Goal: Entertainment & Leisure: Consume media (video, audio)

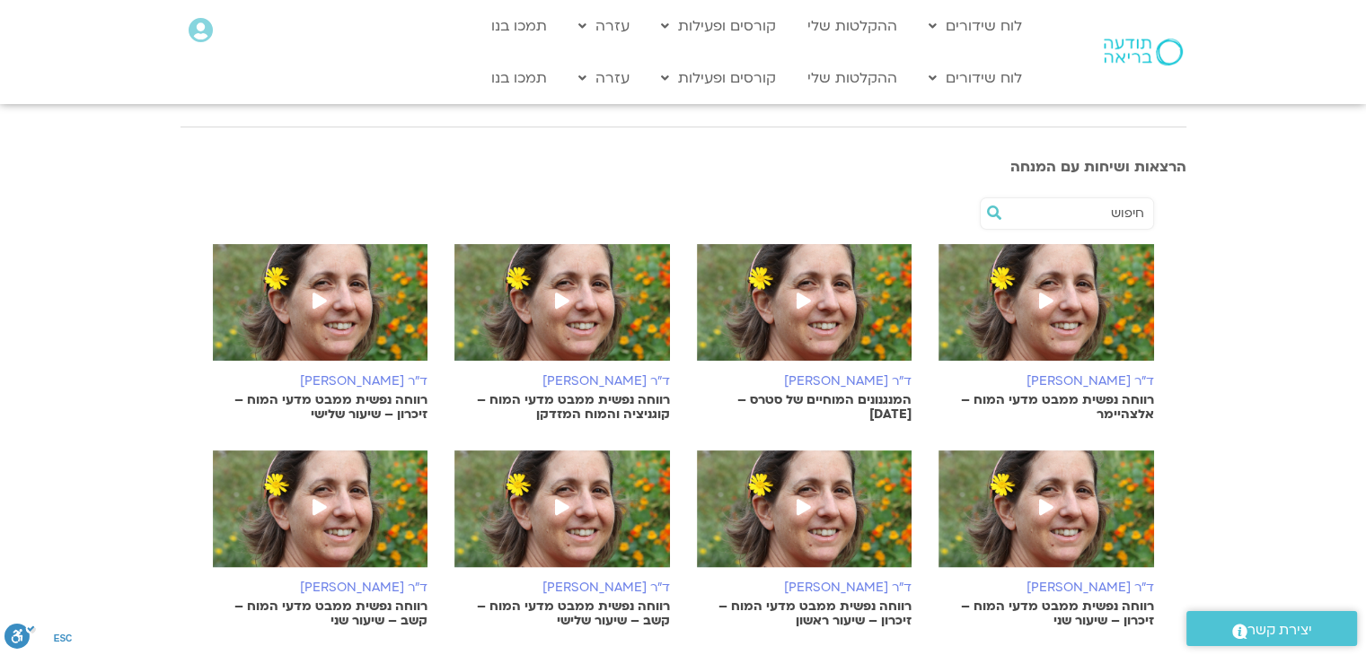
scroll to position [295, 0]
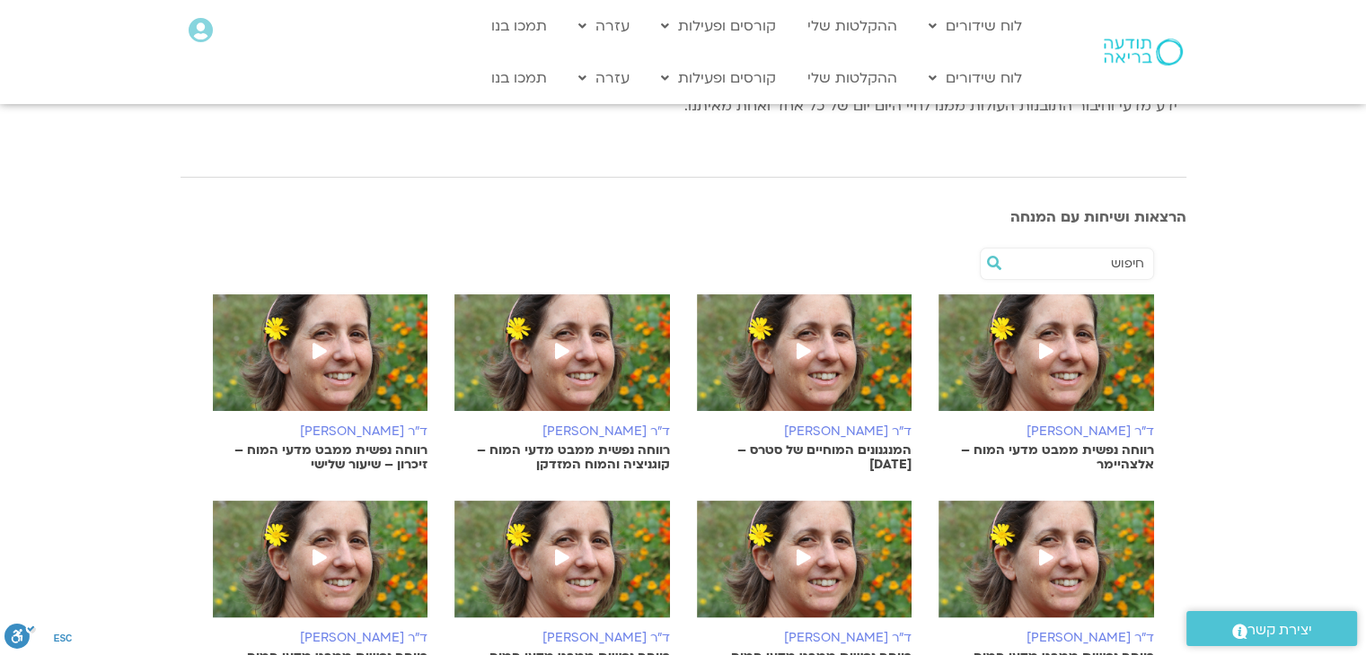
click at [1048, 343] on icon at bounding box center [1046, 351] width 14 height 16
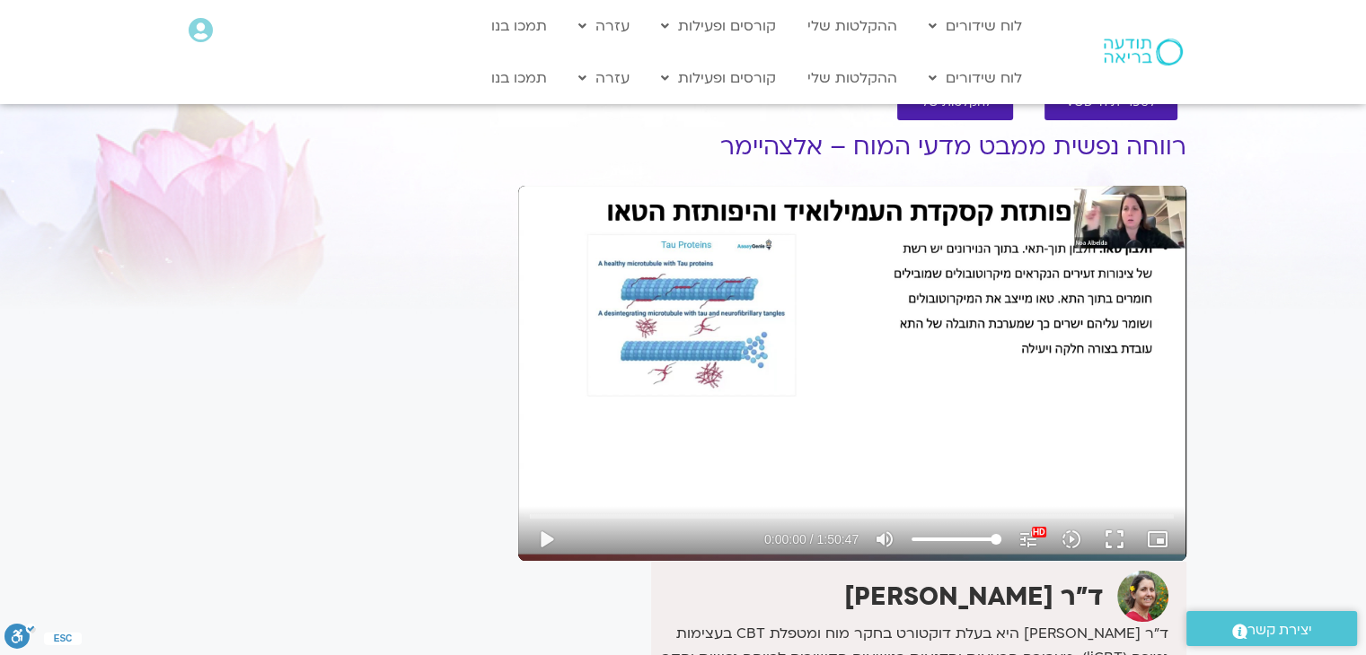
click at [1069, 404] on div "Skip Ad 1:39:19 play_arrow 0:00:00 / 1:50:47 volume_up Mute tune Resolution Aut…" at bounding box center [852, 373] width 668 height 375
click at [1114, 542] on button "fullscreen" at bounding box center [1114, 539] width 43 height 43
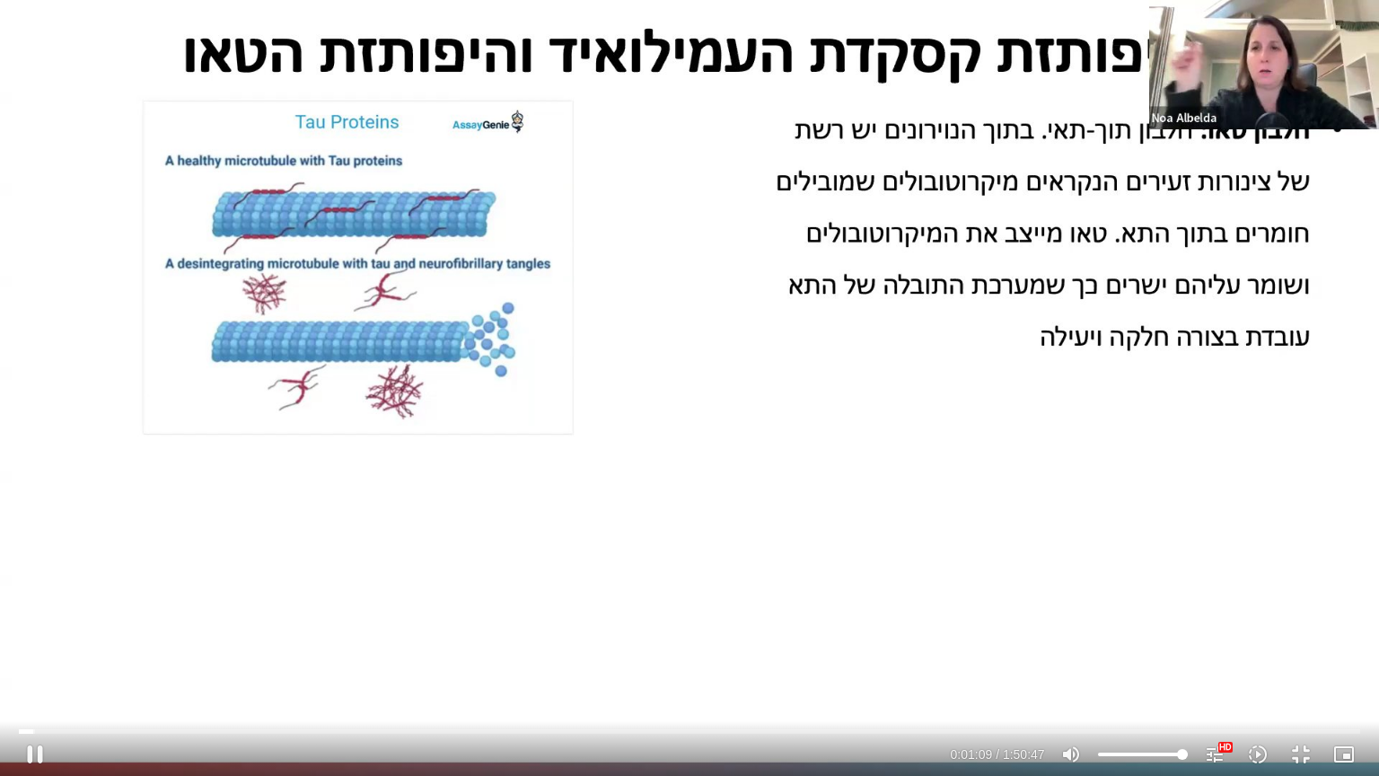
click at [425, 608] on div "Skip Ad 45:31 pause 0:01:09 / 1:50:47 volume_up Mute tune Resolution Auto 1080p…" at bounding box center [689, 388] width 1379 height 776
type input "70.172858"
click at [1302, 655] on button "fullscreen_exit" at bounding box center [1301, 754] width 43 height 43
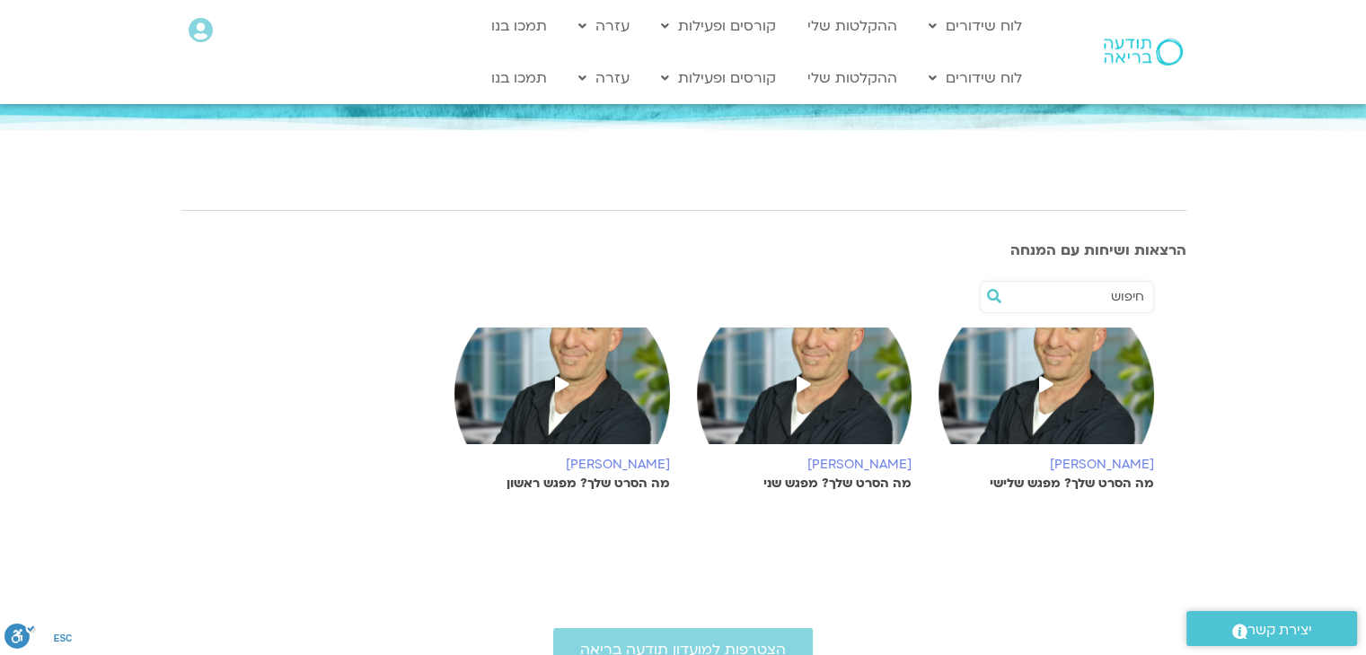
click at [596, 386] on img at bounding box center [561, 395] width 215 height 135
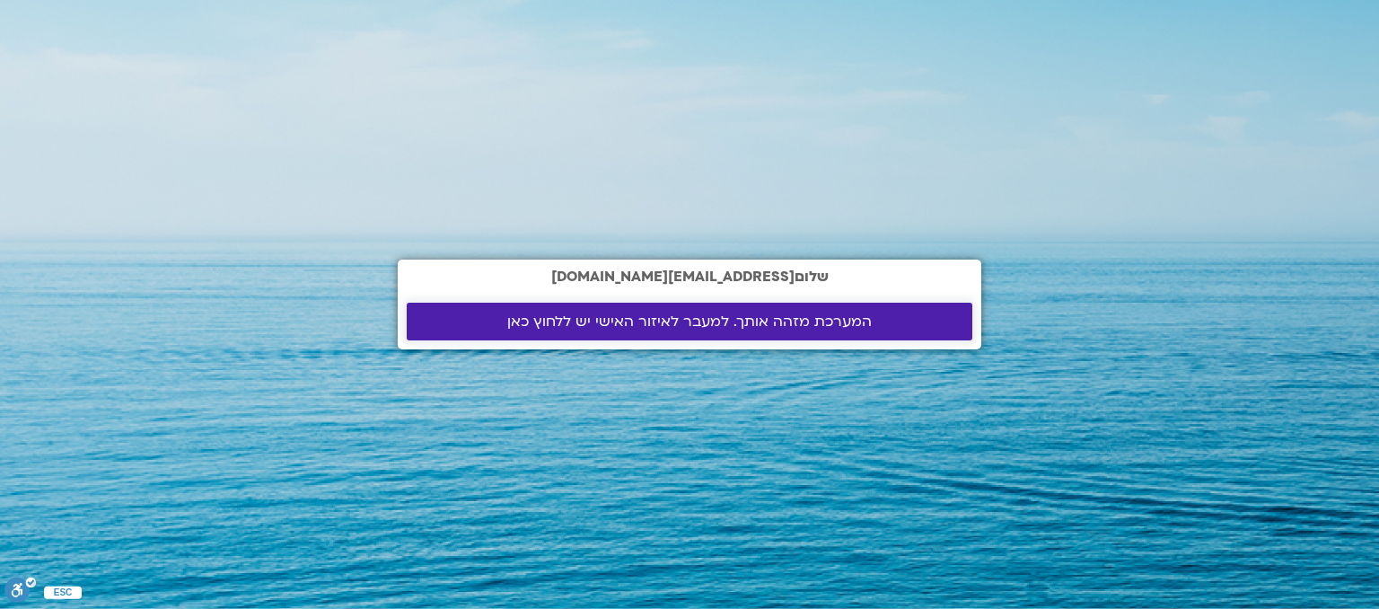
click at [856, 335] on link "המערכת מזהה אותך. למעבר לאיזור האישי יש ללחוץ כאן" at bounding box center [690, 322] width 566 height 38
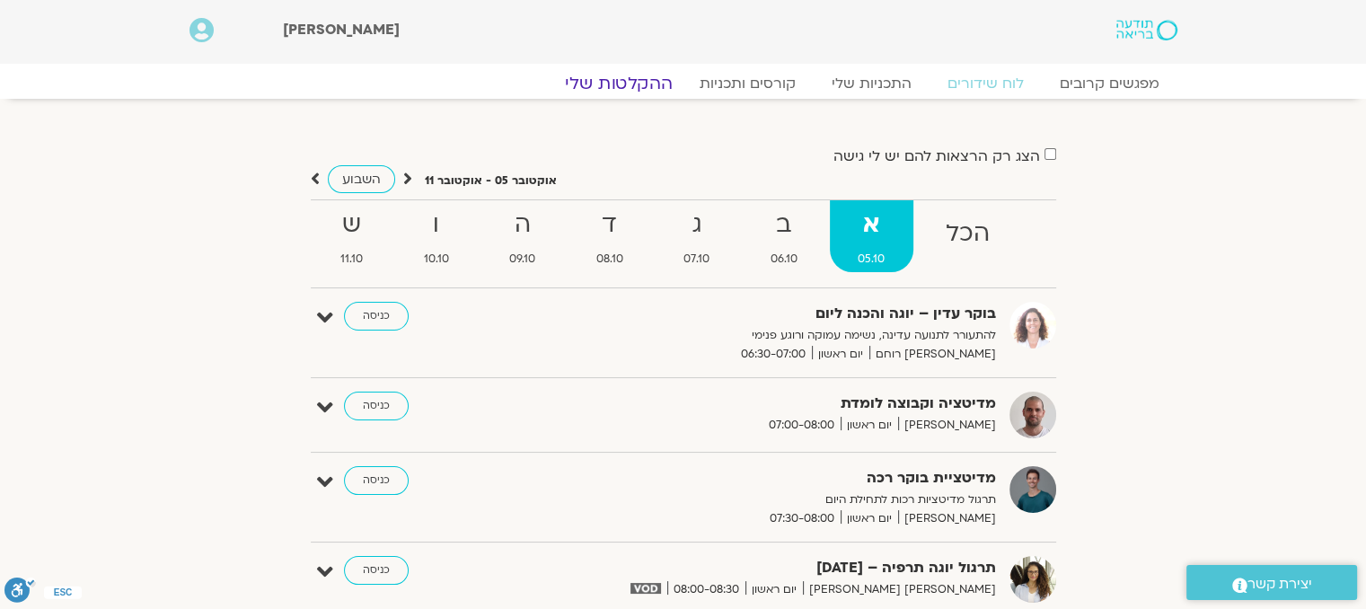
click at [627, 90] on link "ההקלטות שלי" at bounding box center [618, 84] width 151 height 22
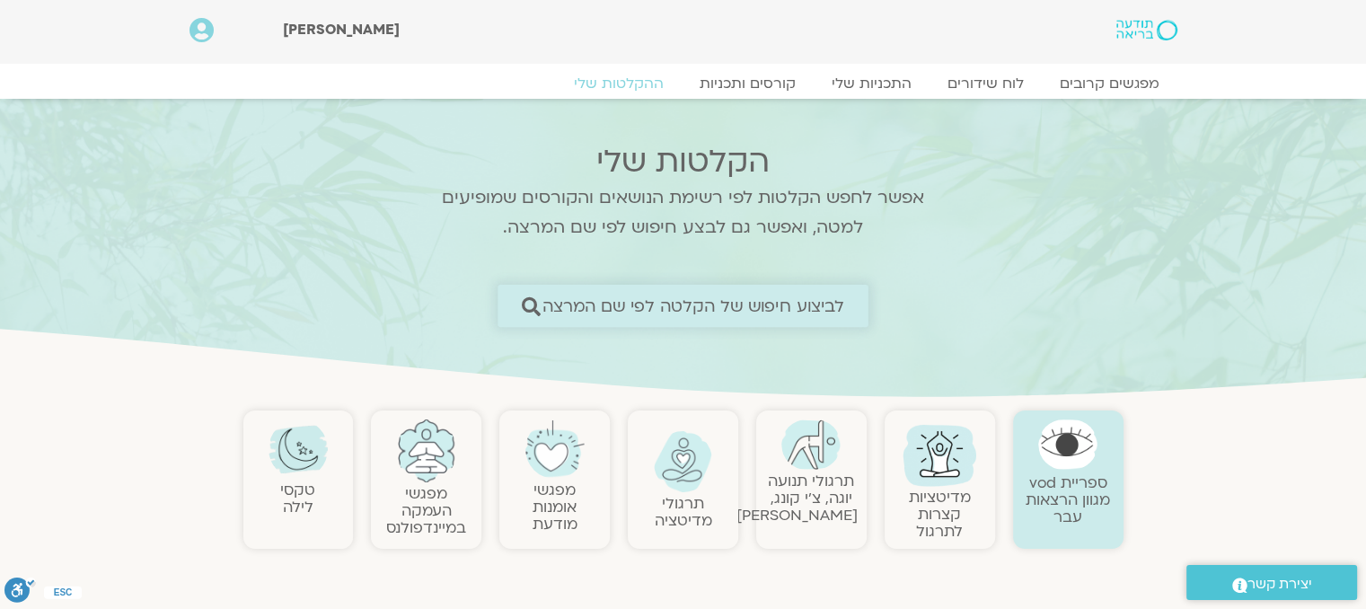
click at [624, 313] on span "לביצוע חיפוש של הקלטה לפי שם המרצה" at bounding box center [693, 305] width 303 height 19
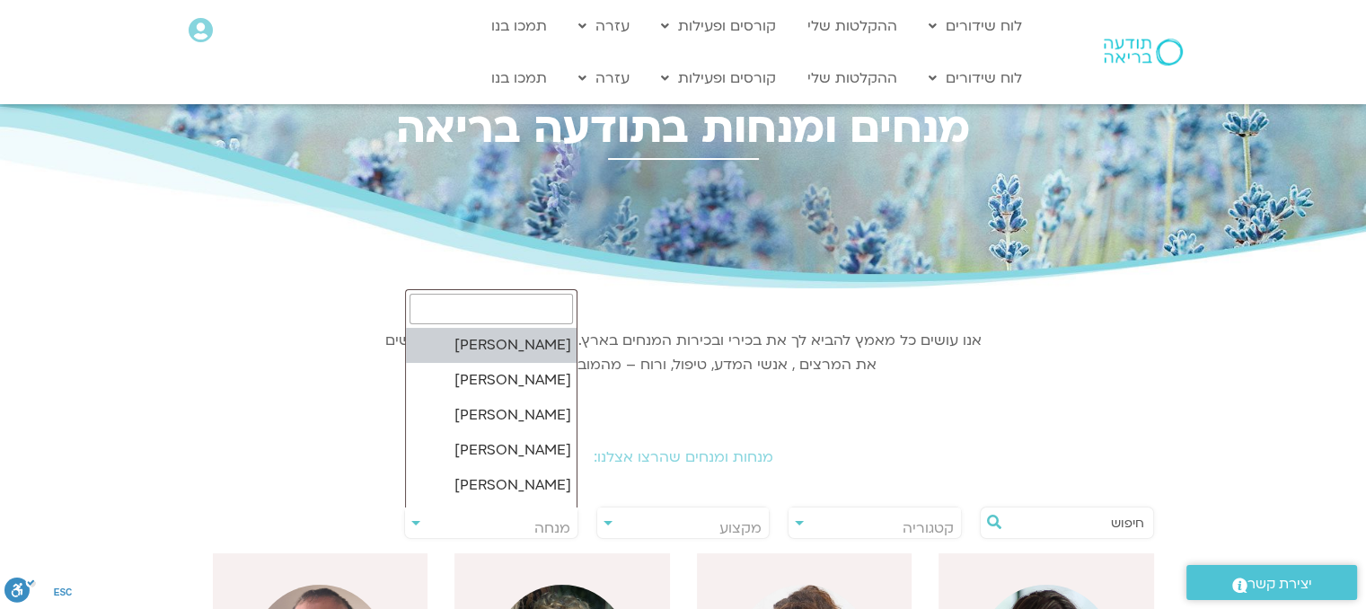
click at [510, 535] on span "מנחה" at bounding box center [491, 527] width 172 height 41
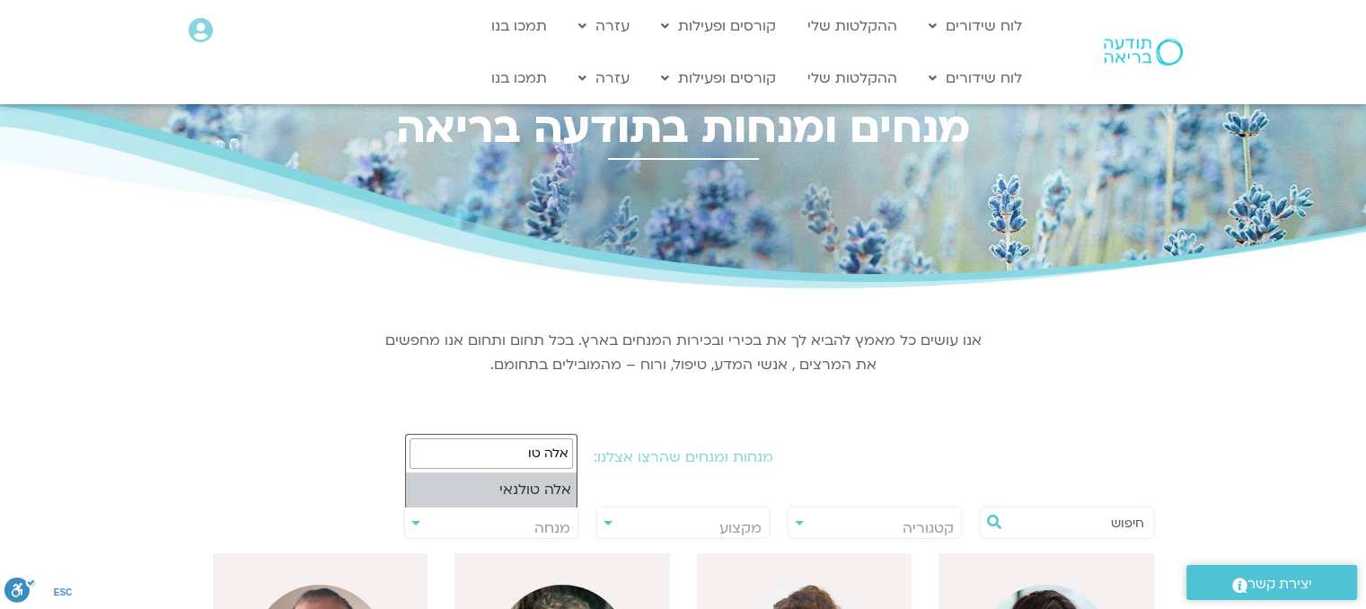
type input "אלה טו"
select select "****"
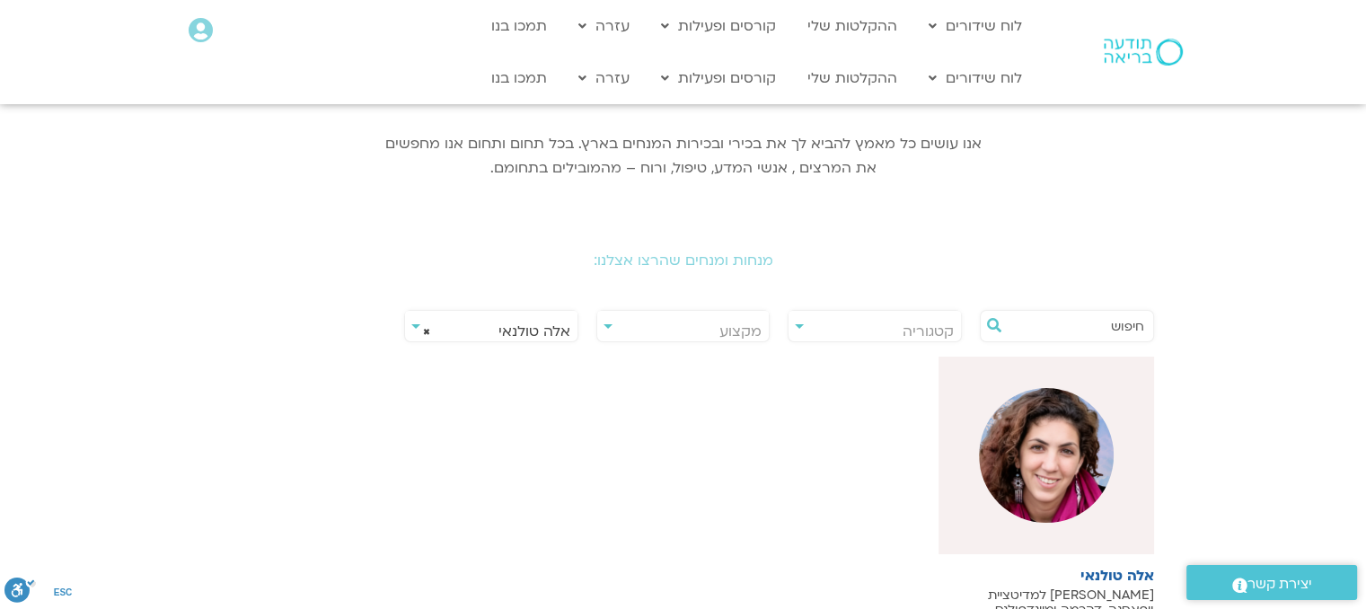
scroll to position [225, 0]
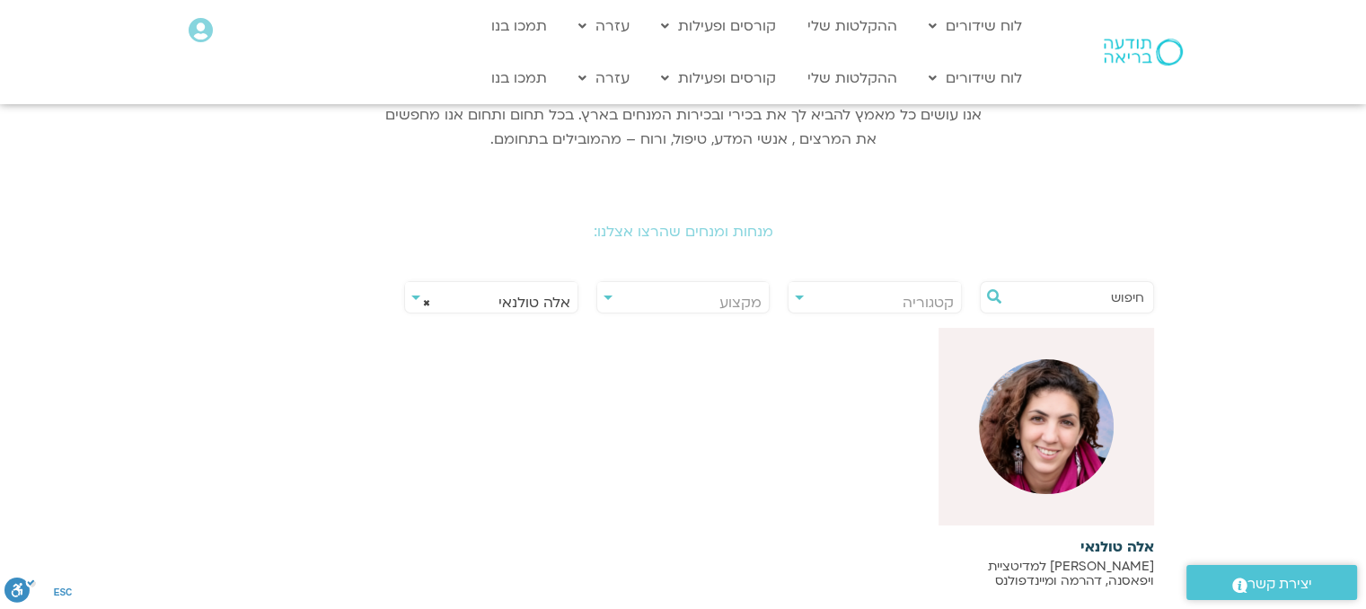
click at [1070, 413] on img at bounding box center [1046, 426] width 135 height 135
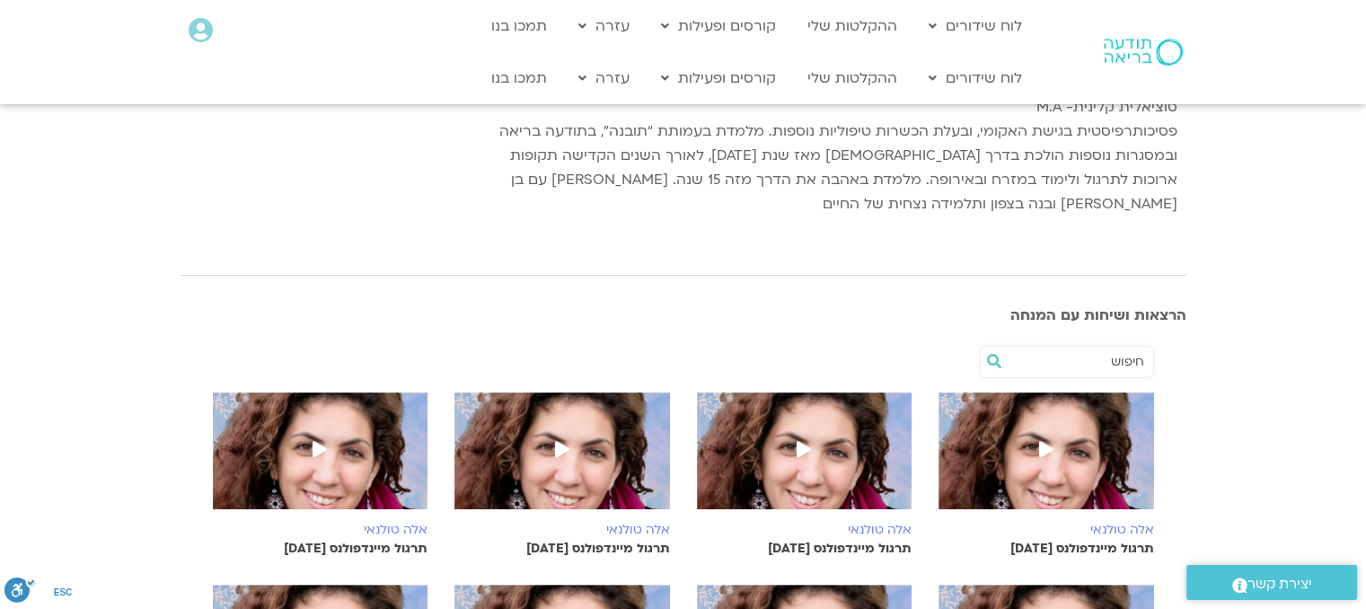
scroll to position [272, 0]
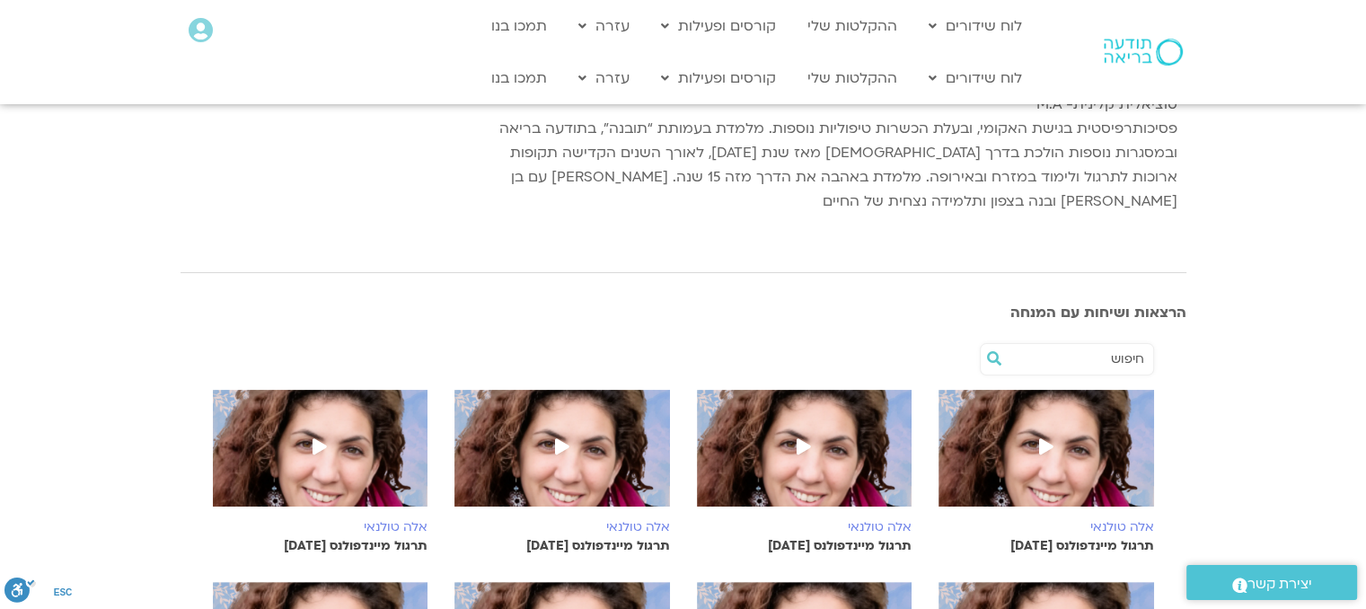
click at [1043, 438] on icon at bounding box center [1046, 446] width 14 height 16
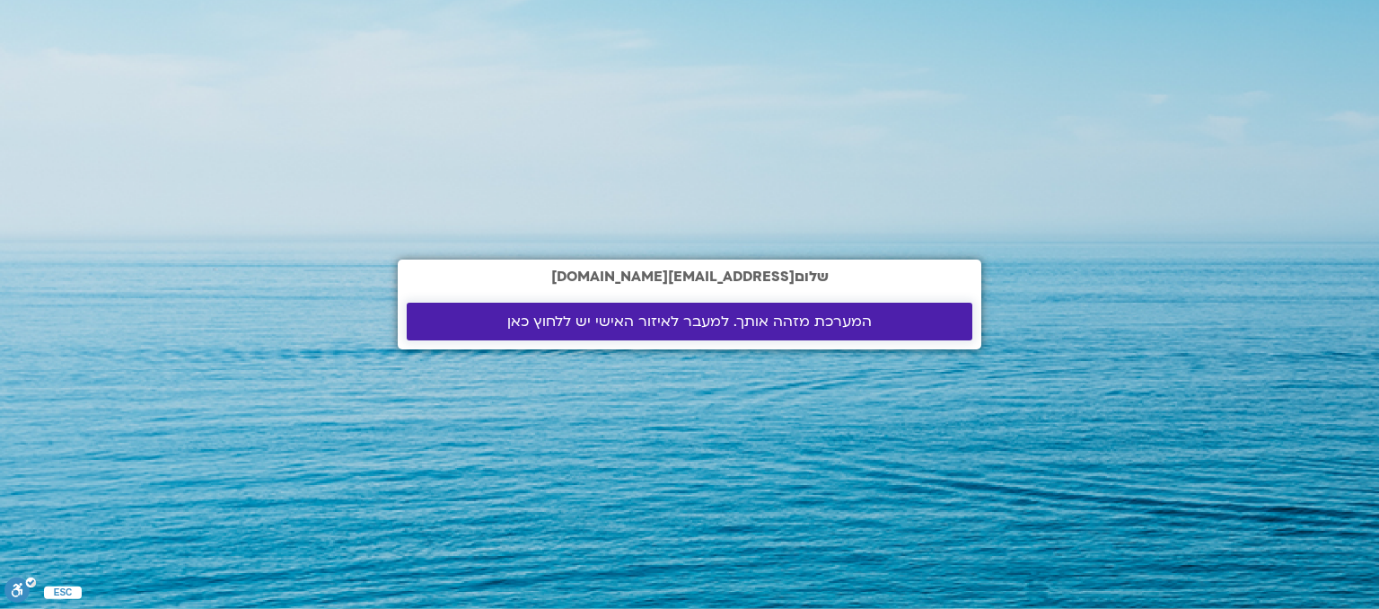
click at [727, 314] on span "המערכת מזהה אותך. למעבר לאיזור האישי יש ללחוץ כאן" at bounding box center [689, 321] width 365 height 16
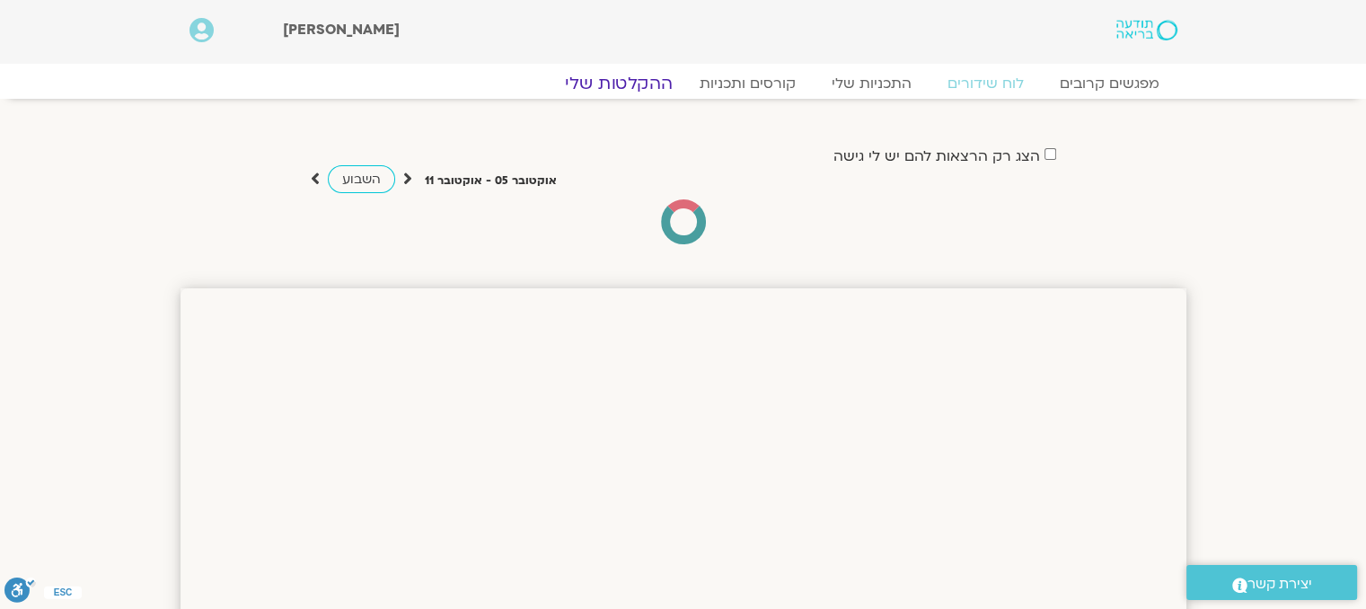
click at [646, 87] on link "ההקלטות שלי" at bounding box center [618, 84] width 151 height 22
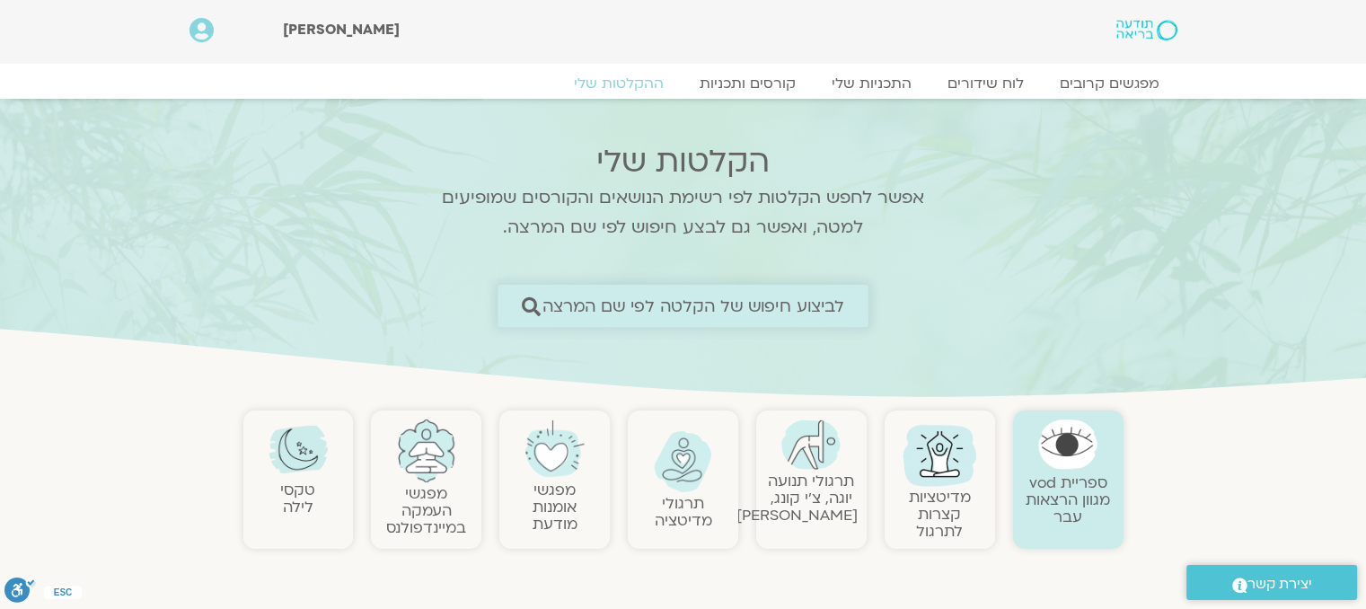
click at [585, 314] on span "לביצוע חיפוש של הקלטה לפי שם המרצה" at bounding box center [693, 305] width 303 height 19
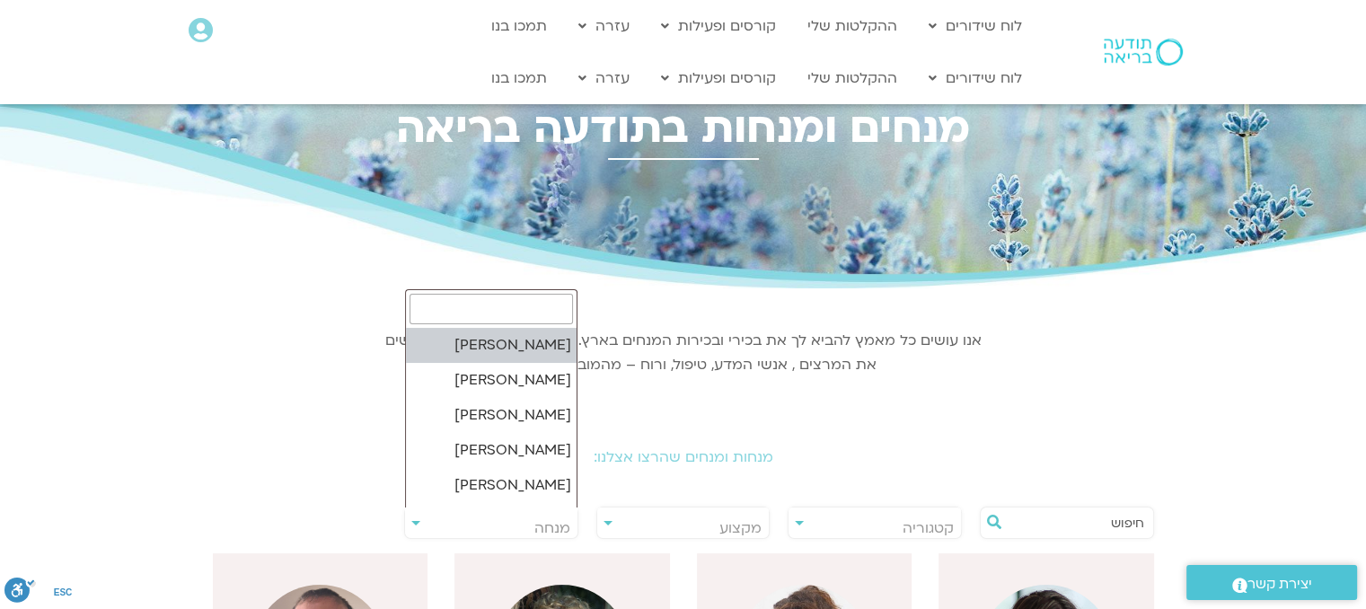
click at [503, 517] on span "מנחה" at bounding box center [491, 527] width 172 height 41
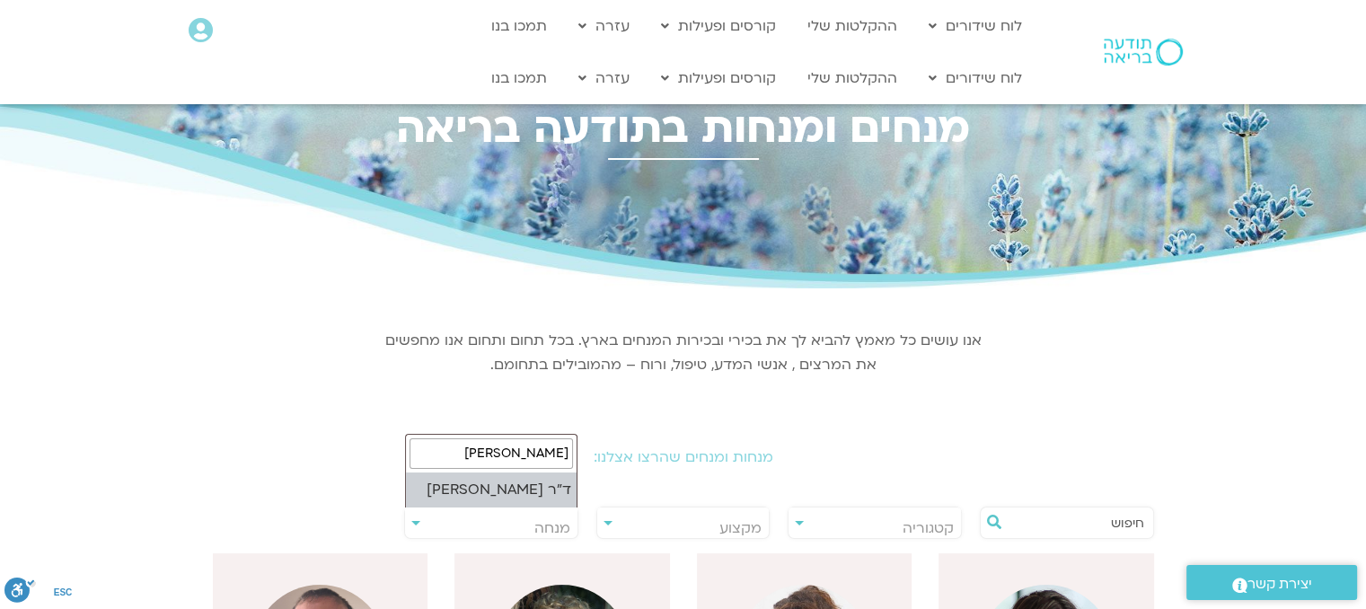
type input "[PERSON_NAME]"
select select "****"
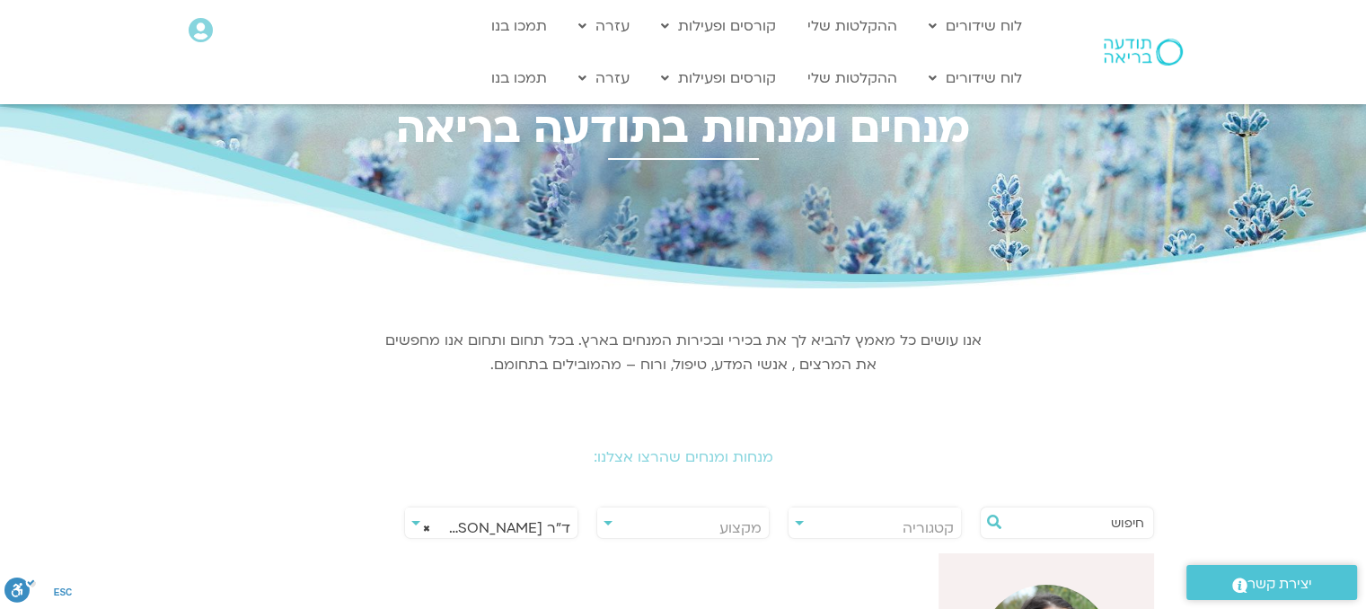
scroll to position [168, 0]
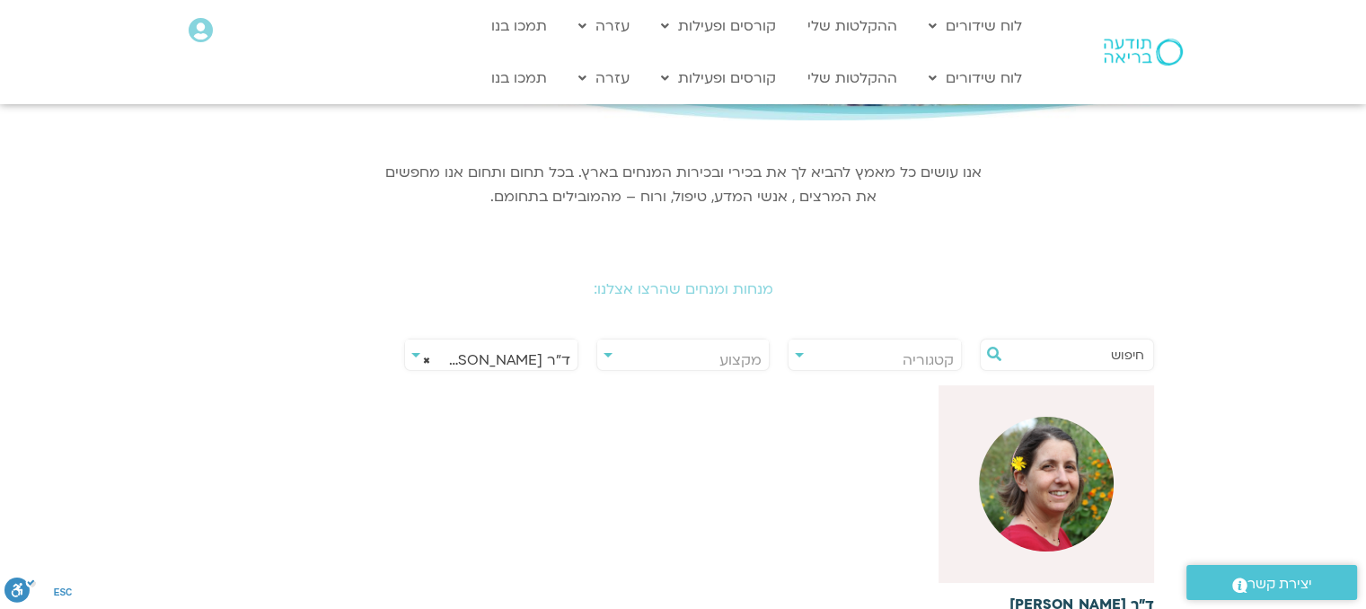
click at [1035, 486] on img at bounding box center [1046, 484] width 135 height 135
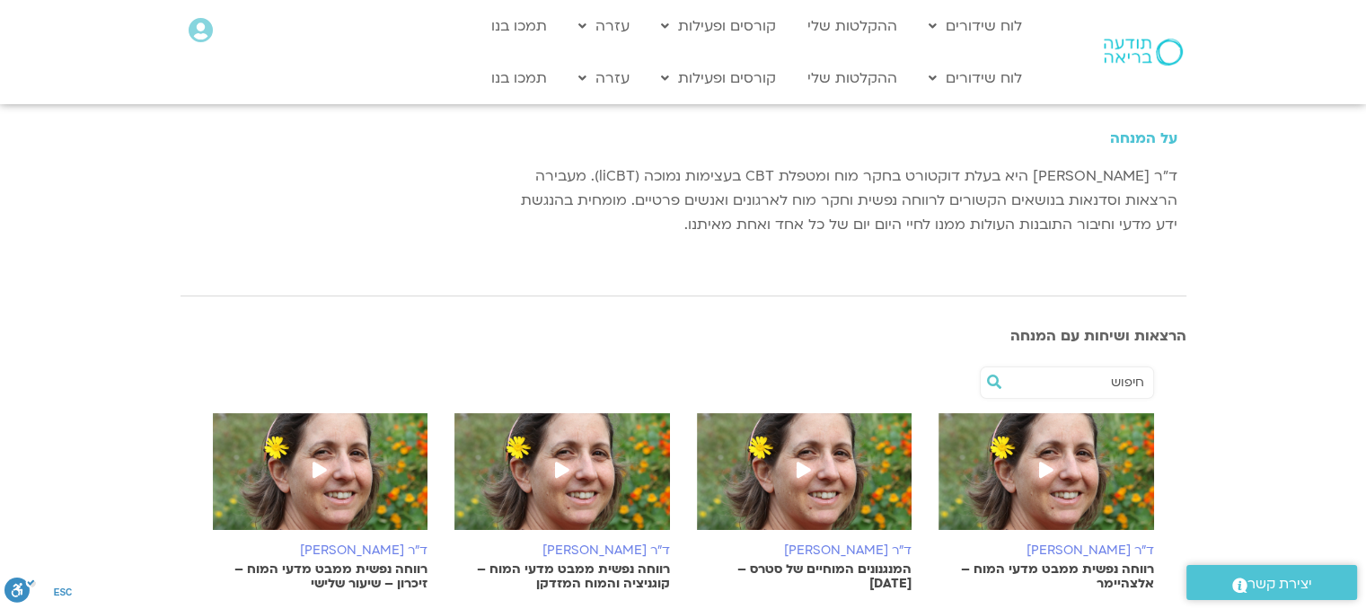
scroll to position [180, 0]
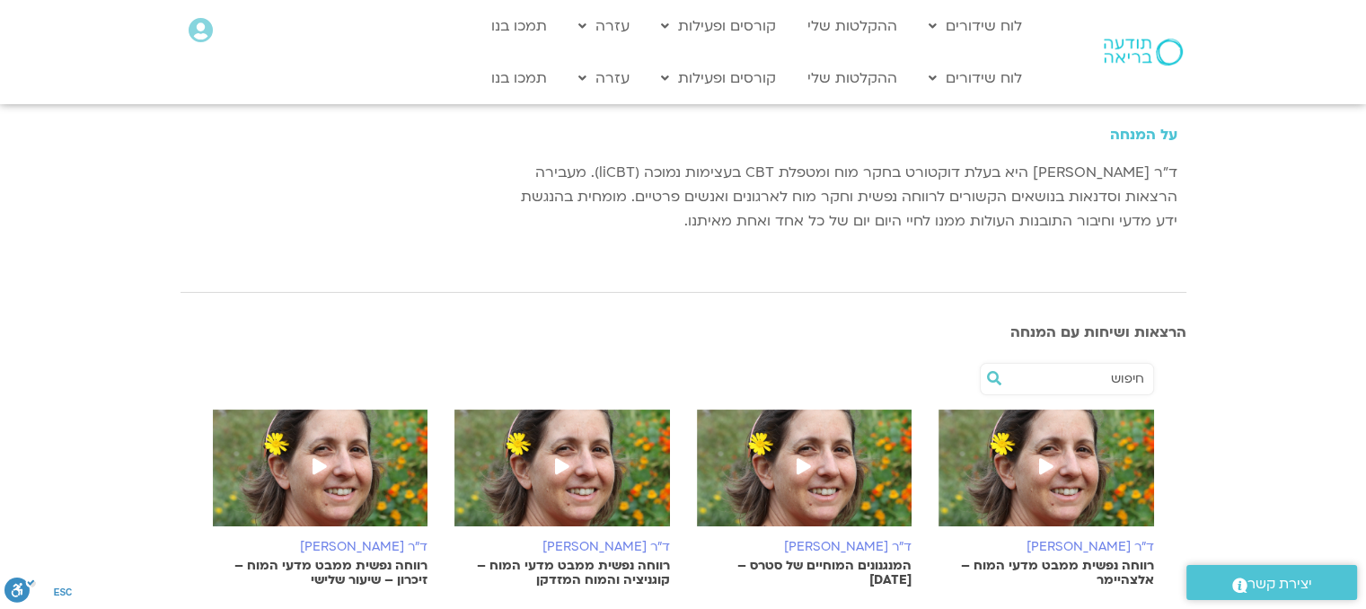
click at [1033, 471] on span at bounding box center [1046, 468] width 32 height 32
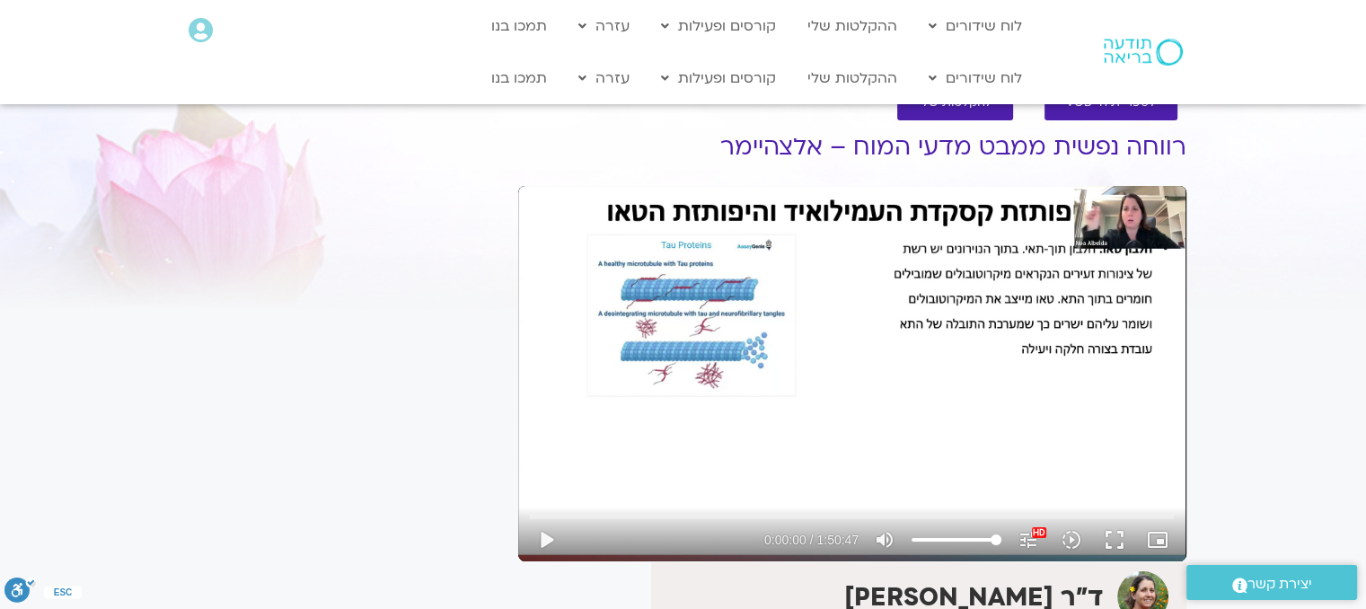
click at [884, 464] on div "Skip Ad play_arrow 0:00:00 / 1:50:47 volume_up Mute tune Resolution Auto 1080p …" at bounding box center [852, 373] width 668 height 375
type input "3.921051"
click at [1146, 541] on button "picture_in_picture_alt Picture-in-Picture Off" at bounding box center [1157, 539] width 43 height 43
click at [690, 516] on input "Seek" at bounding box center [852, 516] width 644 height 11
click at [755, 514] on input "Seek" at bounding box center [852, 516] width 644 height 11
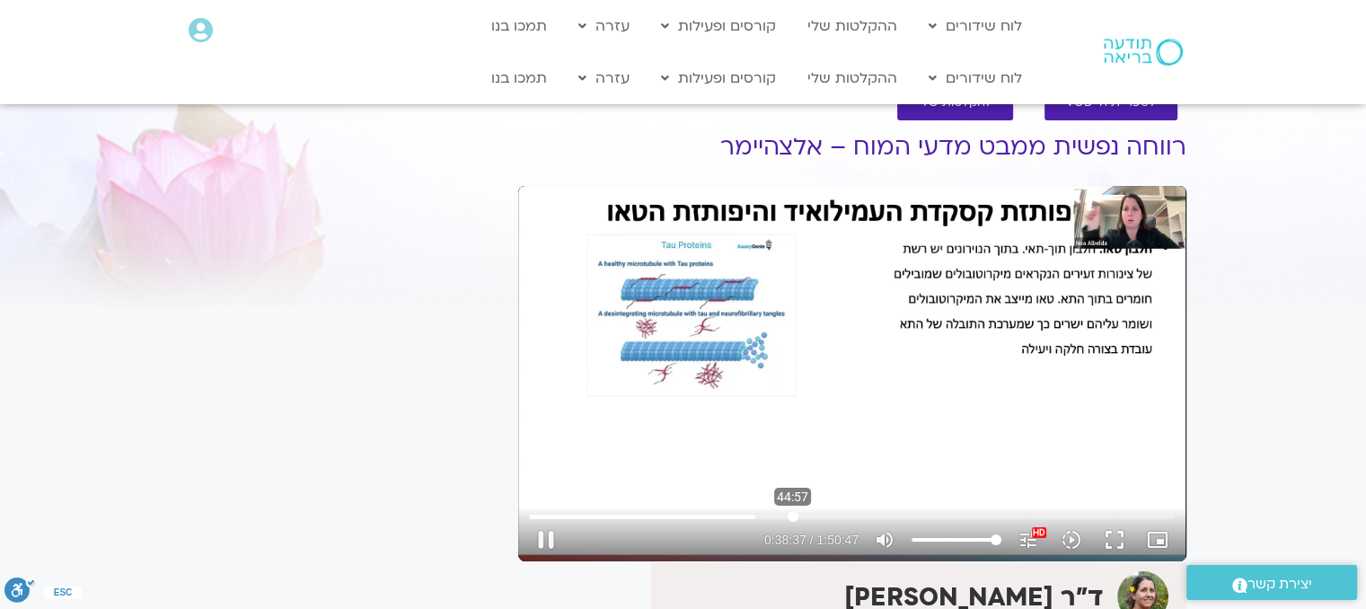
click at [792, 521] on input "Seek" at bounding box center [852, 516] width 644 height 11
click at [818, 515] on input "Seek" at bounding box center [852, 516] width 644 height 11
click at [1115, 530] on button "fullscreen" at bounding box center [1114, 539] width 43 height 43
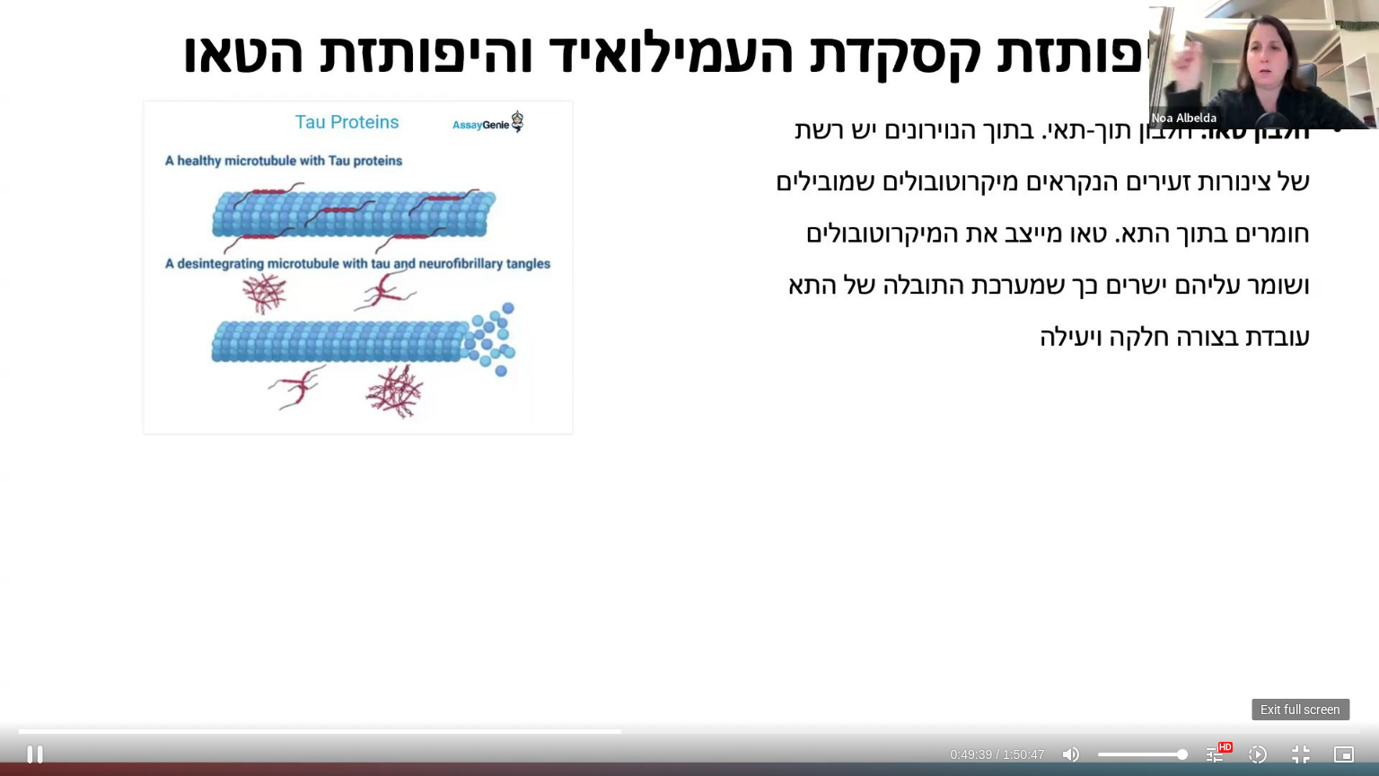
click at [1297, 608] on button "fullscreen_exit" at bounding box center [1301, 754] width 43 height 43
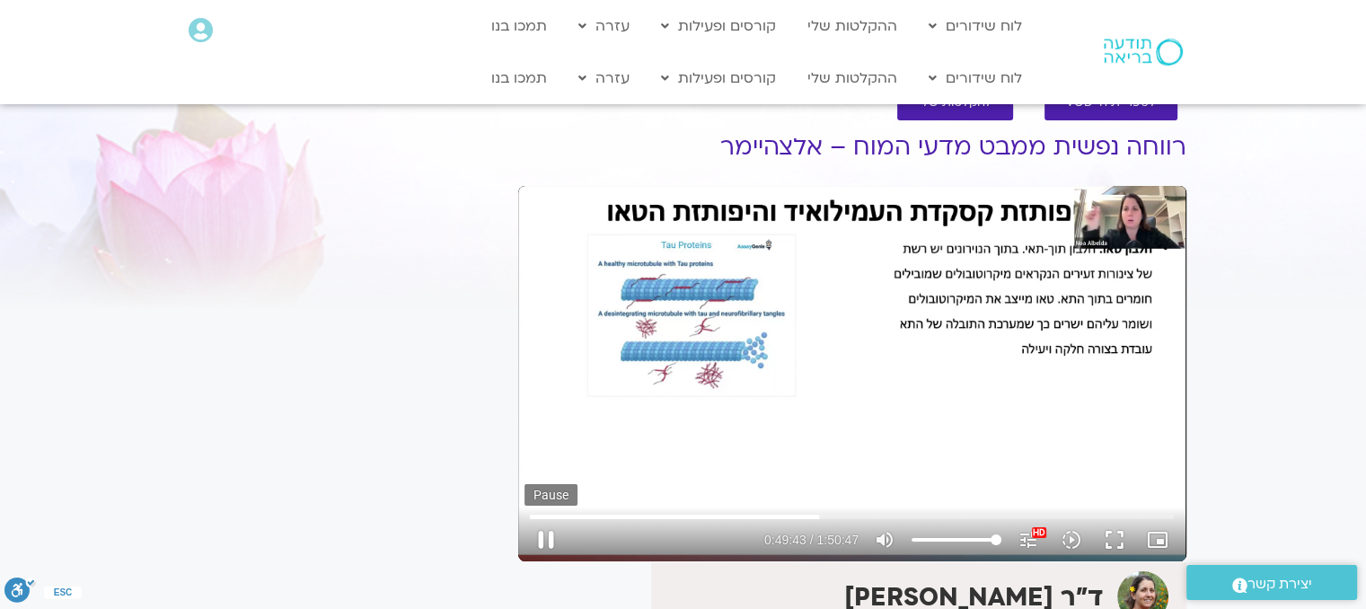
click at [548, 532] on button "pause" at bounding box center [545, 539] width 43 height 43
click at [548, 532] on button "play_arrow" at bounding box center [545, 539] width 43 height 43
click at [548, 532] on button "pause" at bounding box center [545, 539] width 43 height 43
type input "2984.606908"
